Goal: Task Accomplishment & Management: Complete application form

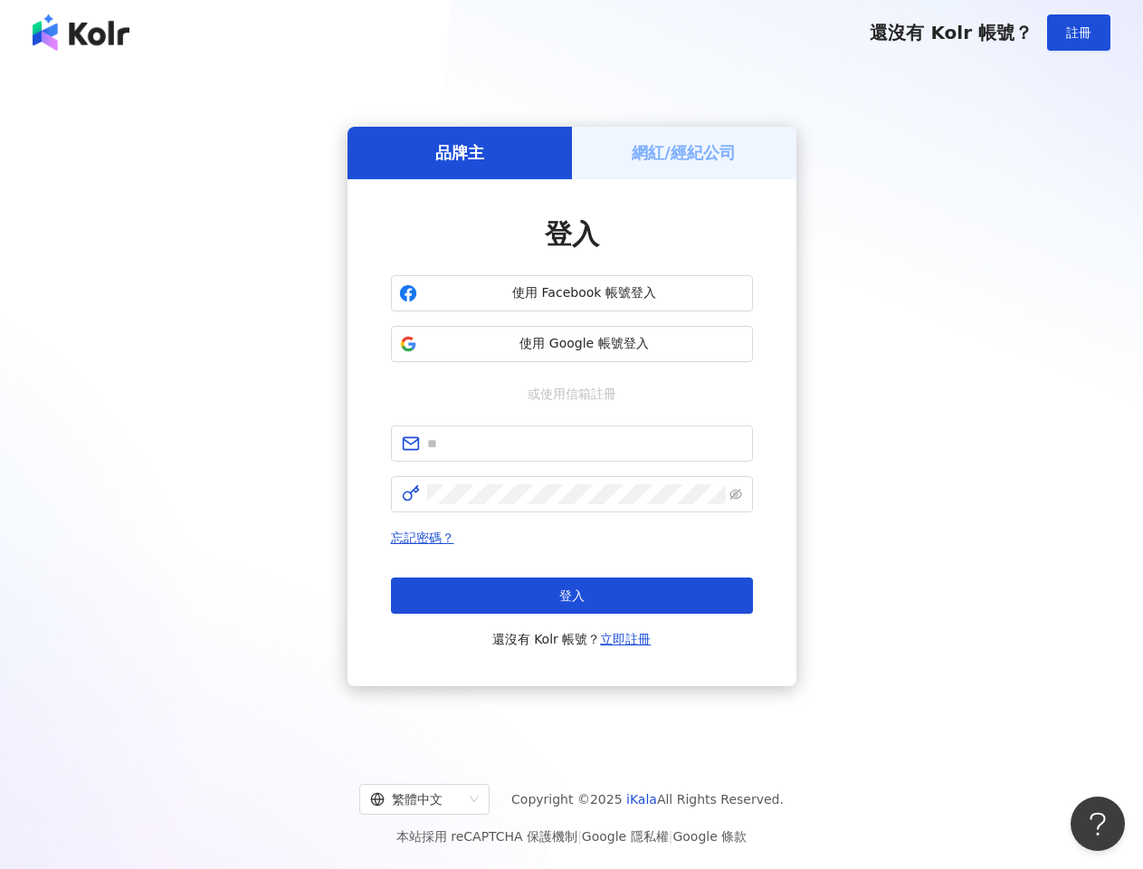
click at [1079, 33] on span "註冊" at bounding box center [1078, 32] width 25 height 14
click at [460, 152] on h5 "品牌主" at bounding box center [459, 152] width 49 height 23
click at [684, 152] on h5 "網紅/經紀公司" at bounding box center [684, 152] width 104 height 23
click at [572, 293] on span "使用 Facebook 帳號登入" at bounding box center [585, 293] width 320 height 18
click at [572, 344] on span "使用 Google 帳號登入" at bounding box center [585, 344] width 320 height 18
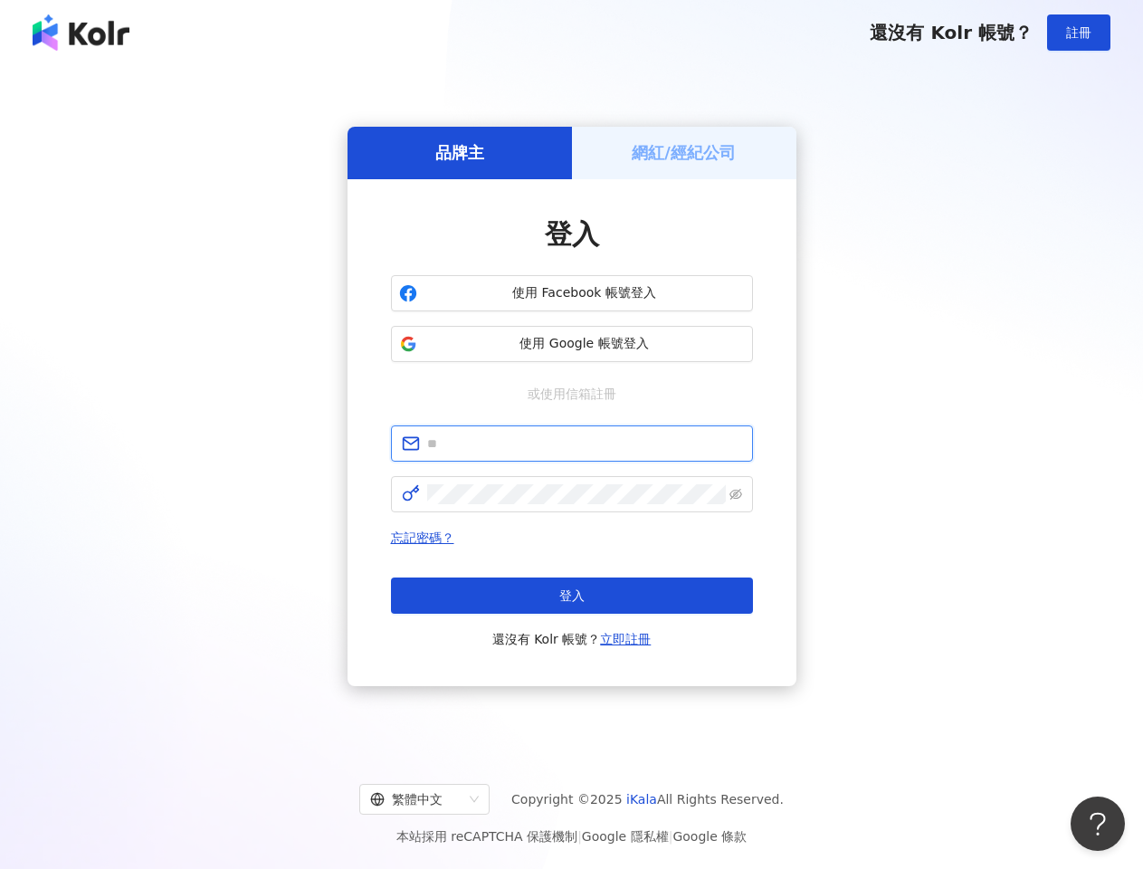
click at [572, 444] on input "text" at bounding box center [584, 444] width 315 height 20
click at [736, 494] on icon "eye-invisible" at bounding box center [736, 494] width 13 height 13
click at [572, 596] on span "登入" at bounding box center [571, 595] width 25 height 14
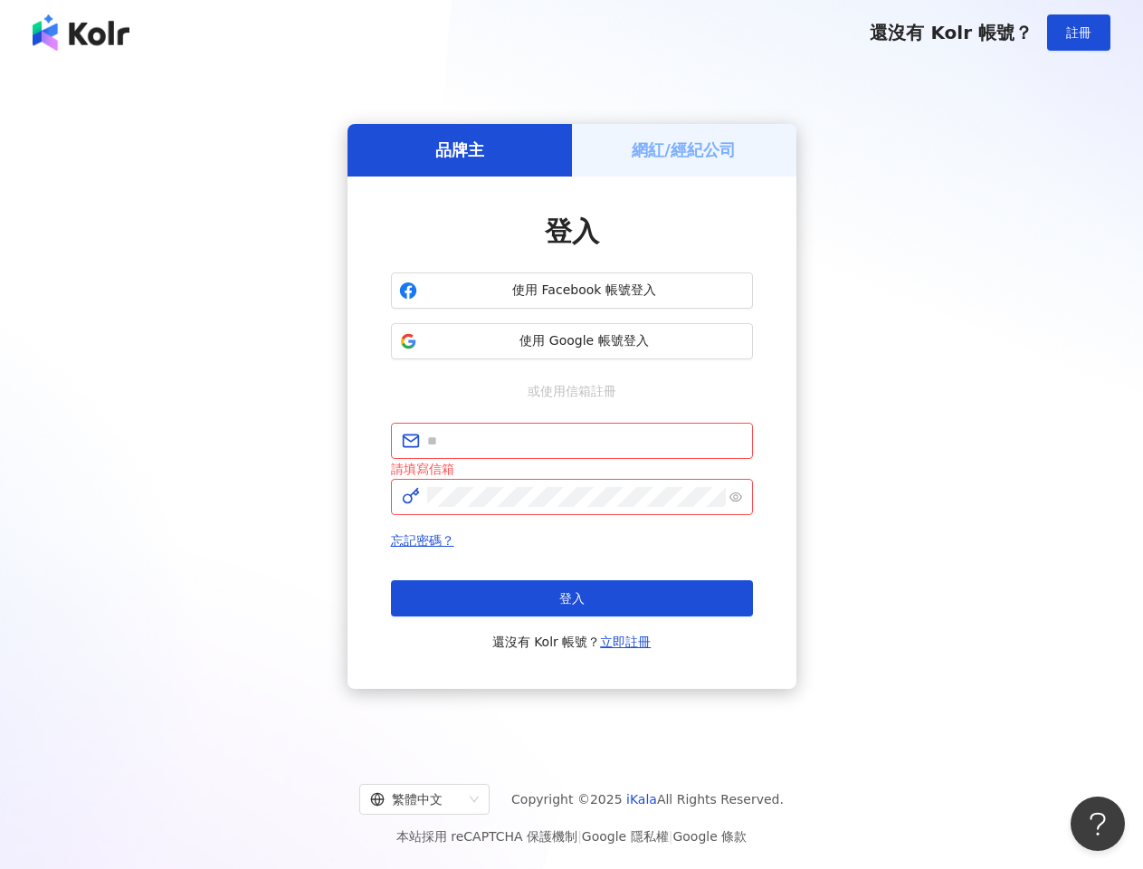
click at [439, 799] on div "繁體中文" at bounding box center [416, 799] width 92 height 29
